Goal: Book appointment/travel/reservation

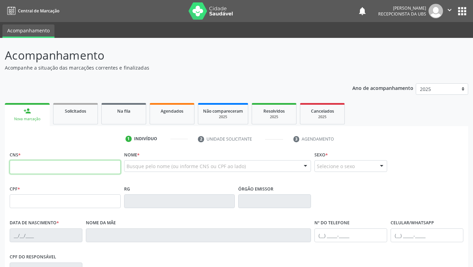
click at [97, 169] on input "text" at bounding box center [65, 167] width 111 height 14
paste input "209 2782 8329 0007"
type input "209 2782 8329 0007"
type input "919.531.894-15"
type input "2[DATE]"
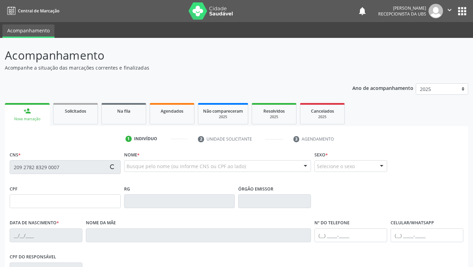
type input "Geni [PERSON_NAME]"
type input "[PHONE_NUMBER]"
type input "890"
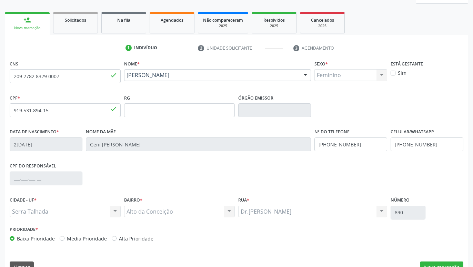
scroll to position [107, 0]
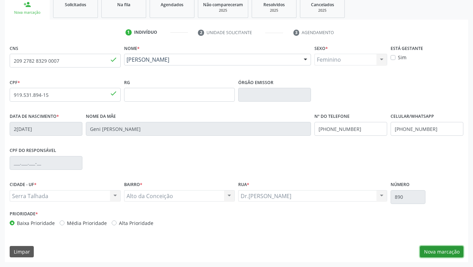
click at [440, 255] on button "Nova marcação" at bounding box center [441, 252] width 43 height 12
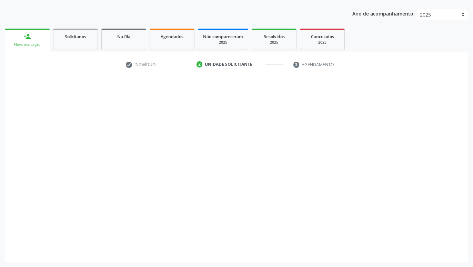
scroll to position [75, 0]
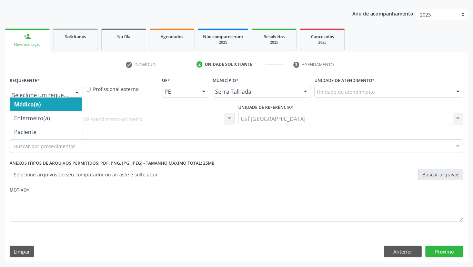
click at [71, 91] on div at bounding box center [46, 92] width 73 height 12
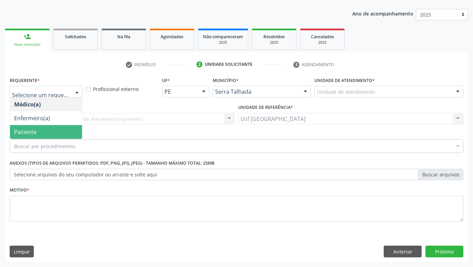
click at [51, 130] on span "Paciente" at bounding box center [46, 132] width 72 height 14
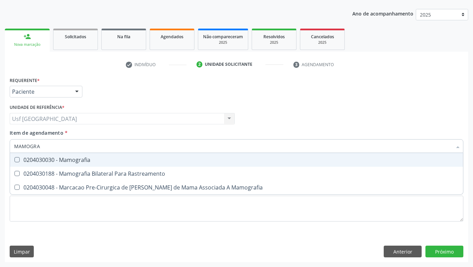
type input "MAMOGRAF"
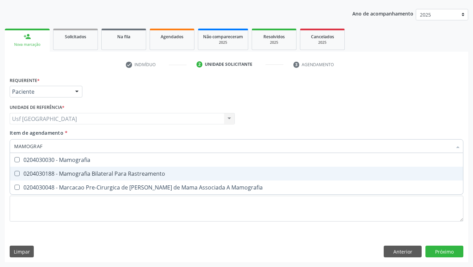
click at [89, 173] on div "0204030188 - Mamografia Bilateral Para Rastreamento" at bounding box center [236, 174] width 445 height 6
checkbox Rastreamento "true"
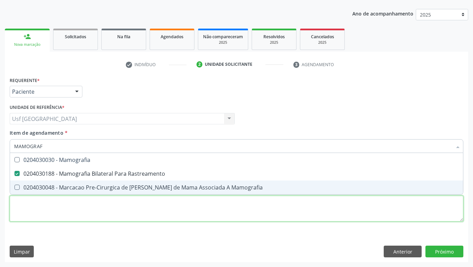
click at [89, 218] on textarea at bounding box center [237, 209] width 454 height 26
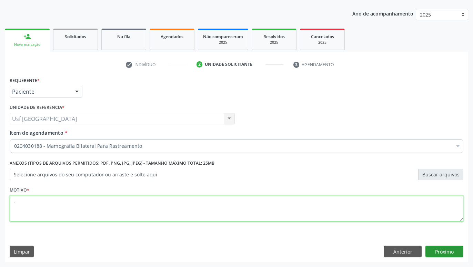
type textarea "."
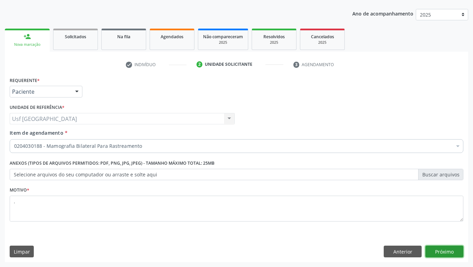
click at [457, 250] on button "Próximo" at bounding box center [445, 252] width 38 height 12
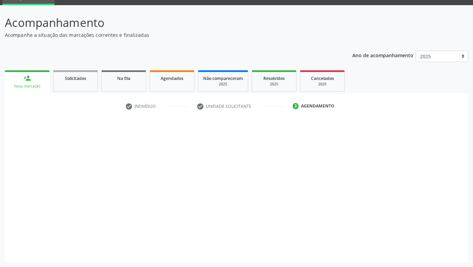
scroll to position [33, 0]
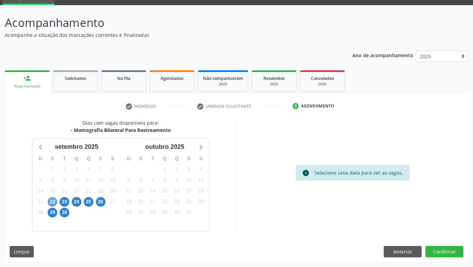
click at [55, 199] on span "22" at bounding box center [53, 202] width 10 height 10
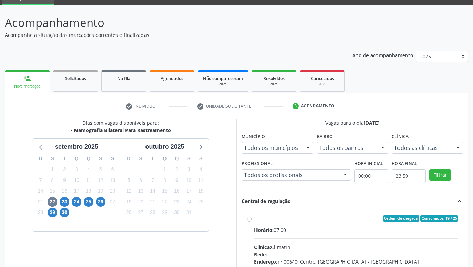
click at [254, 218] on label "Ordem de chegada Consumidos: 19 / 25 Horário: 07:00 Clínica: Climatin Rede: -- …" at bounding box center [356, 269] width 204 height 106
click at [252, 218] on input "Ordem de chegada Consumidos: 19 / 25 Horário: 07:00 Clínica: Climatin Rede: -- …" at bounding box center [249, 219] width 5 height 6
radio input "true"
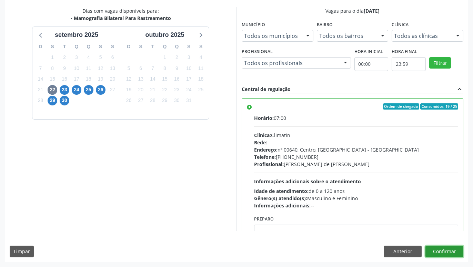
click at [463, 255] on button "Confirmar" at bounding box center [445, 252] width 38 height 12
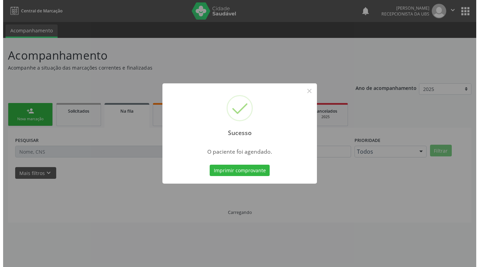
scroll to position [0, 0]
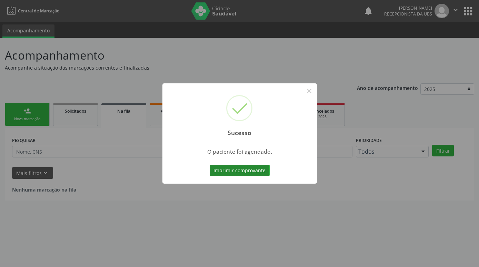
click at [249, 172] on button "Imprimir comprovante" at bounding box center [240, 171] width 60 height 12
